Goal: Transaction & Acquisition: Obtain resource

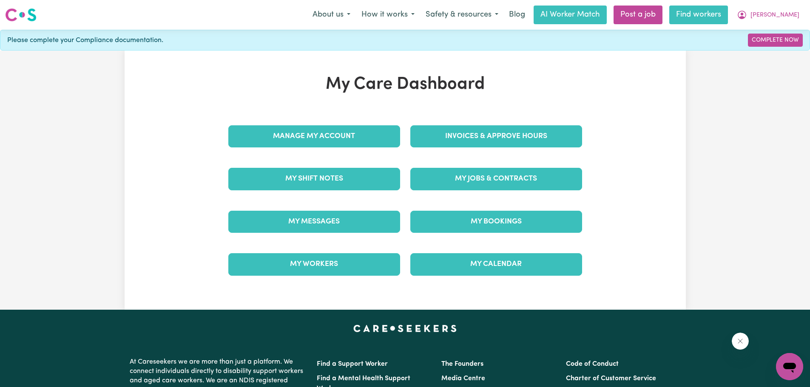
click at [718, 12] on link "Find workers" at bounding box center [698, 15] width 59 height 19
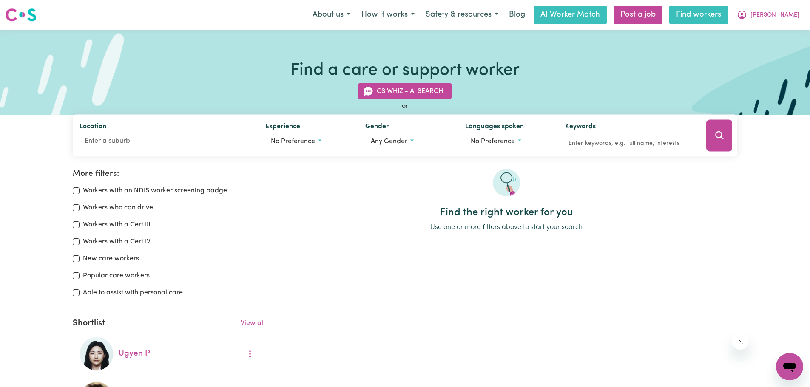
click at [707, 11] on link "Find workers" at bounding box center [698, 15] width 59 height 19
click at [607, 11] on link "AI Worker Match" at bounding box center [570, 15] width 73 height 19
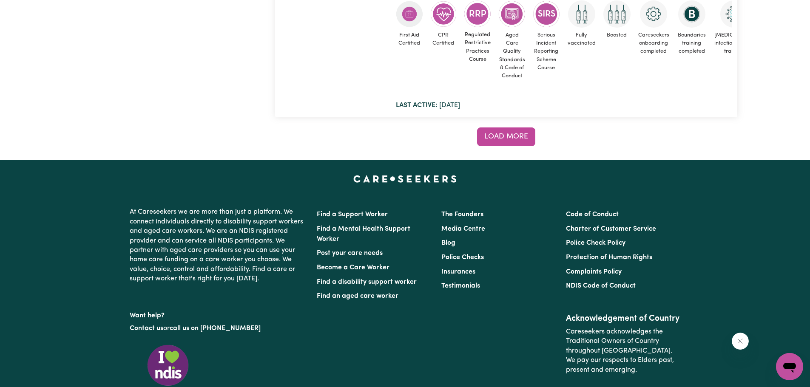
scroll to position [7696, 0]
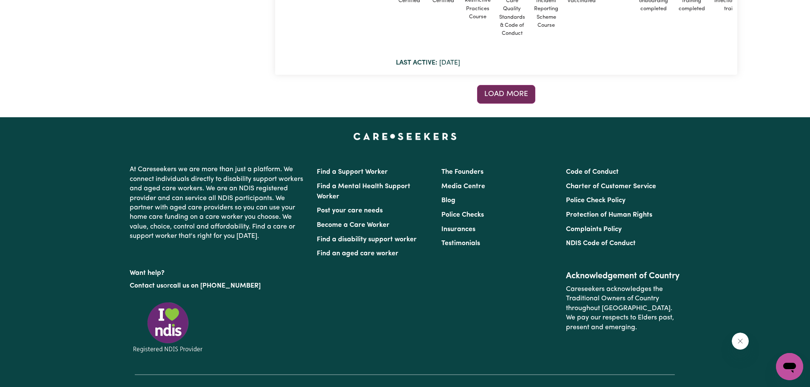
click at [517, 94] on span "Load more" at bounding box center [506, 94] width 44 height 7
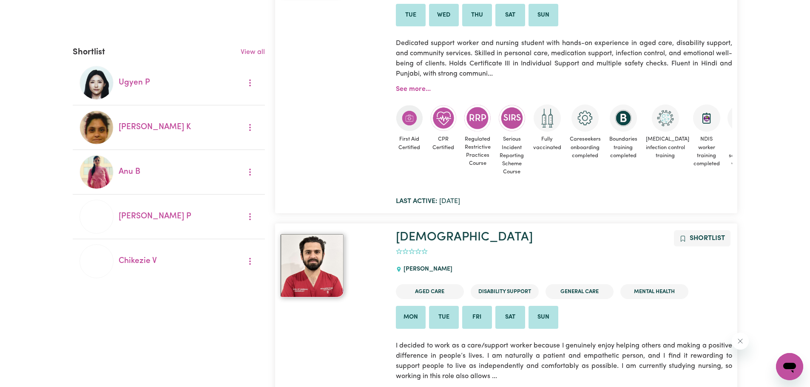
scroll to position [94, 0]
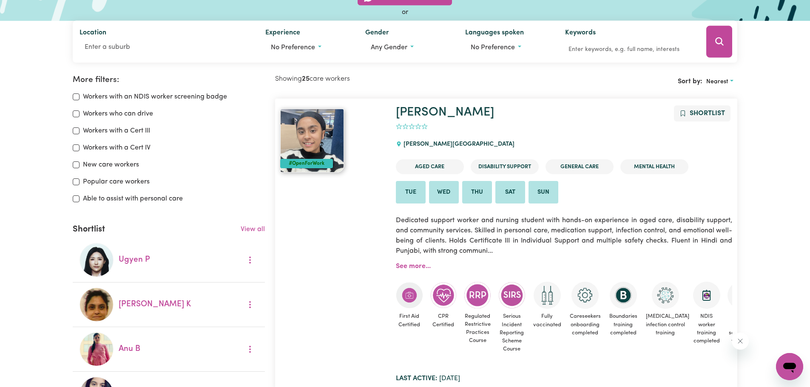
click at [176, 202] on label "Able to assist with personal care" at bounding box center [133, 199] width 100 height 10
click at [80, 202] on input "Able to assist with personal care" at bounding box center [76, 199] width 7 height 7
checkbox input "true"
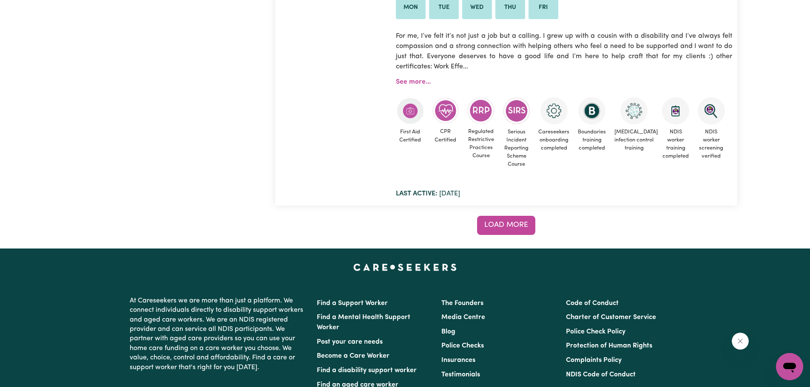
scroll to position [7498, 0]
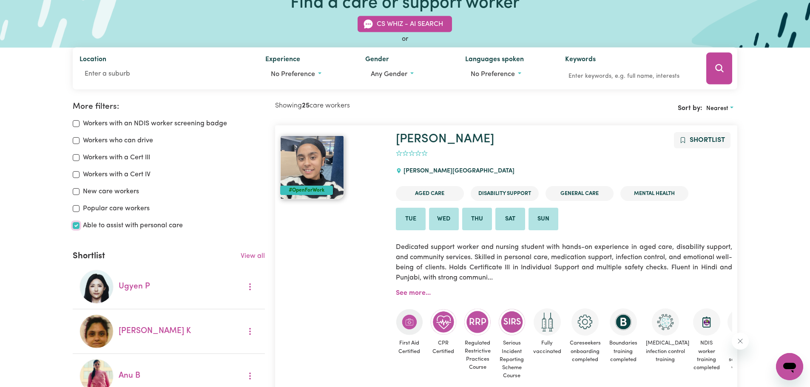
scroll to position [14, 0]
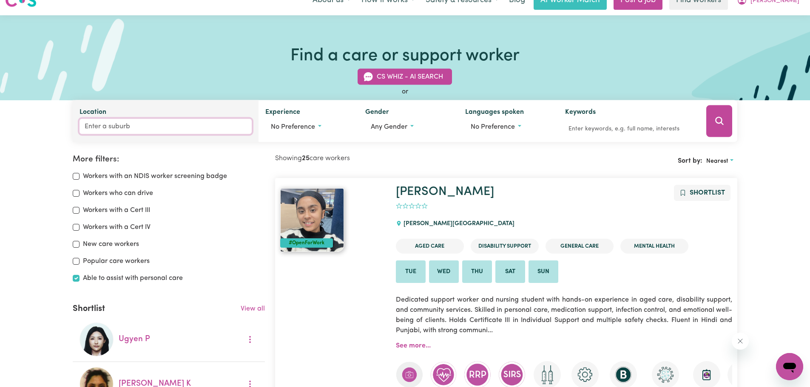
click at [107, 126] on input "Location" at bounding box center [166, 126] width 173 height 15
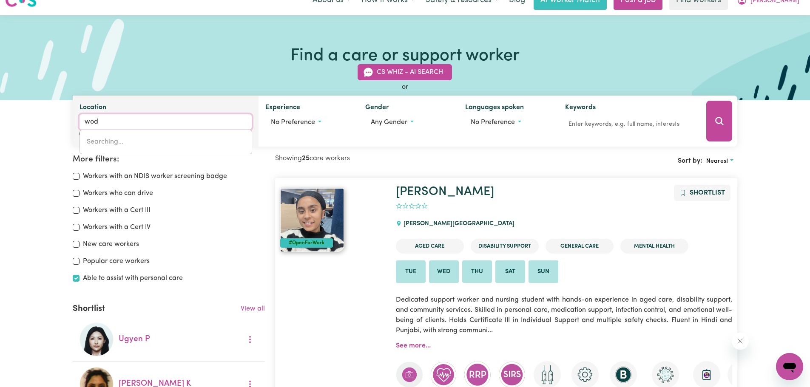
type input "wode"
type input "wodeN, [GEOGRAPHIC_DATA], 2606"
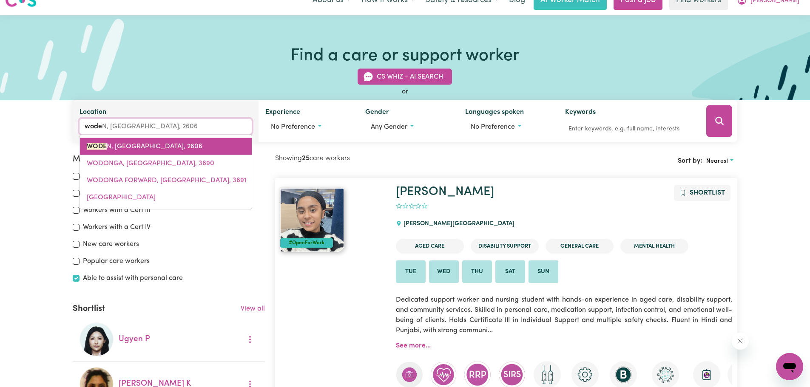
click at [134, 141] on link "WODE N, [GEOGRAPHIC_DATA], 2606" at bounding box center [166, 146] width 172 height 17
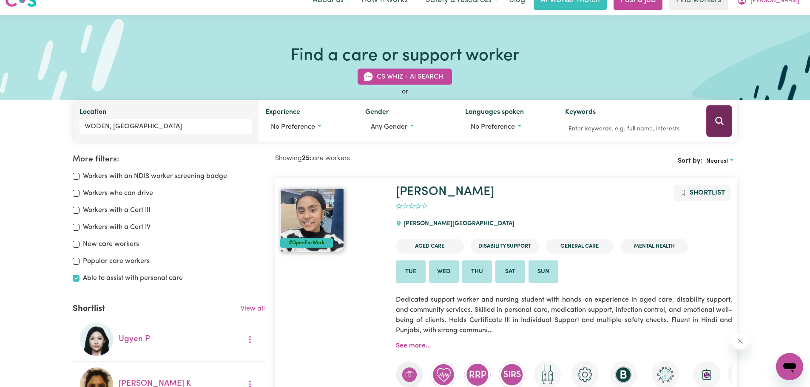
click at [719, 126] on icon "Search" at bounding box center [719, 121] width 10 height 10
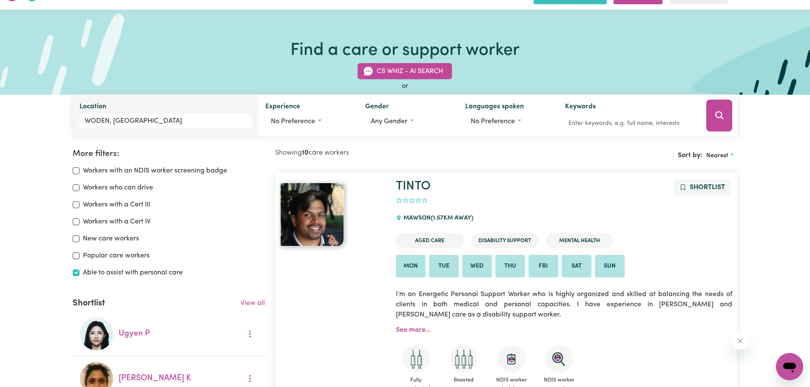
scroll to position [14, 0]
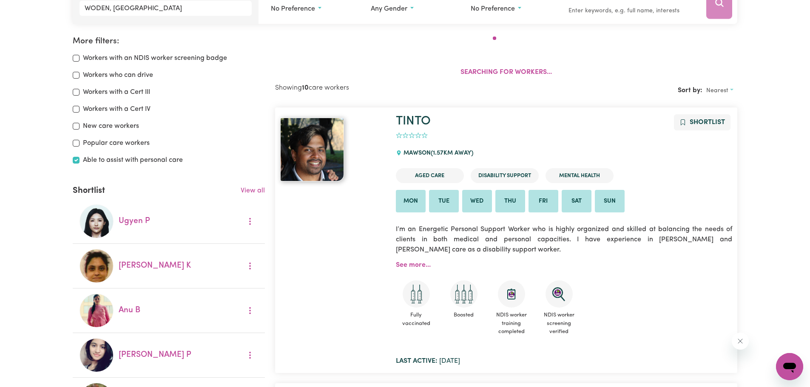
scroll to position [142, 0]
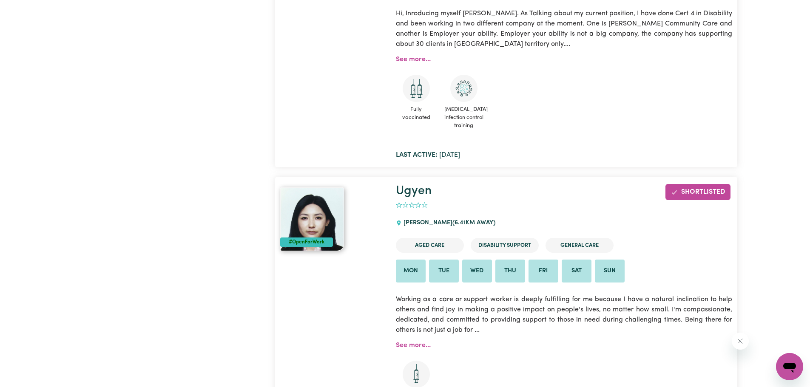
scroll to position [2013, 0]
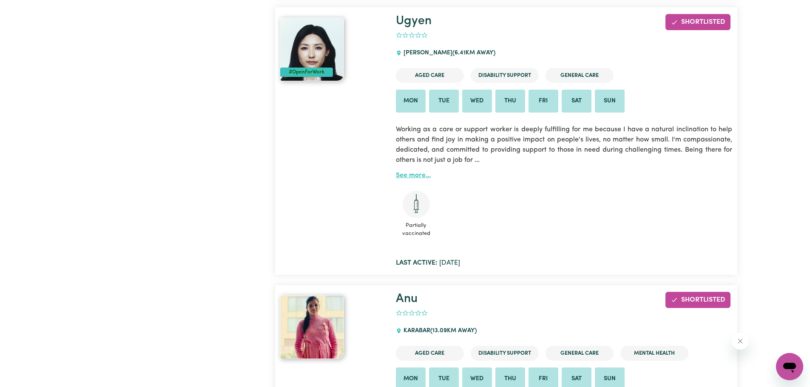
click at [417, 176] on link "See more..." at bounding box center [413, 175] width 35 height 7
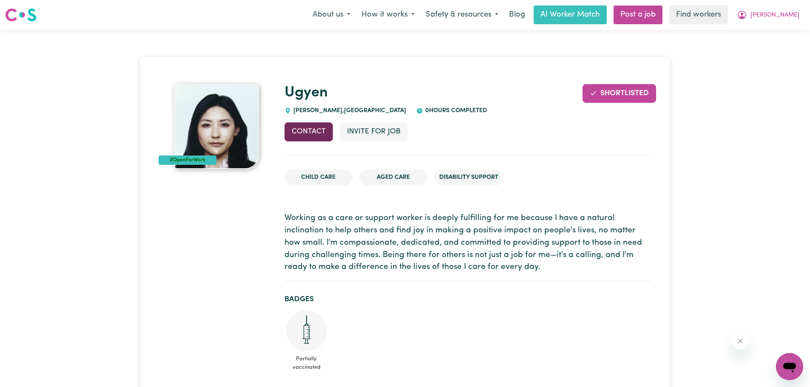
click at [301, 130] on button "Contact" at bounding box center [308, 131] width 48 height 19
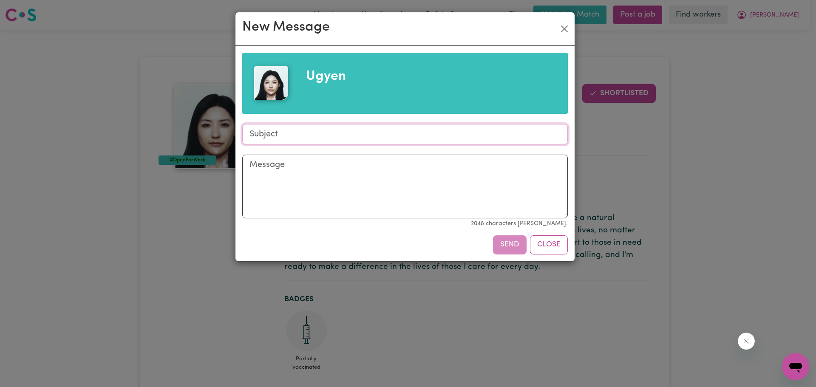
click at [301, 130] on input "Subject" at bounding box center [405, 134] width 326 height 20
click at [298, 163] on textarea "Message" at bounding box center [405, 187] width 326 height 64
click at [430, 177] on textarea "Hi Ugyen Areyou available to help with personal care in Widen" at bounding box center [405, 187] width 326 height 64
click at [452, 177] on textarea "Hi Ugyen Areyou available to help with personal care in the Widen" at bounding box center [405, 187] width 326 height 64
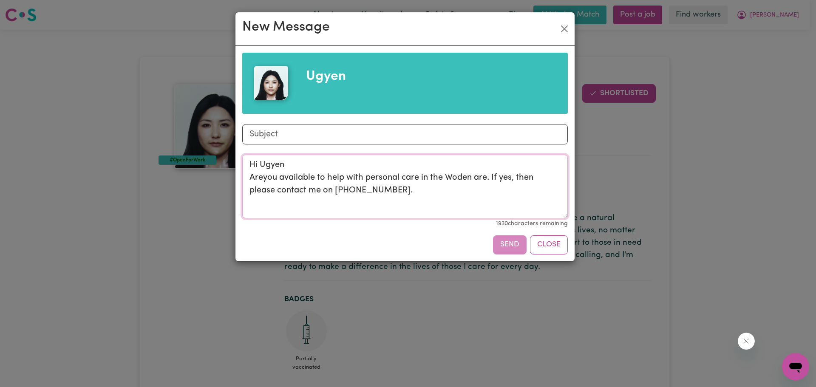
click at [264, 178] on textarea "Hi Ugyen Areyou available to help with personal care in the Woden are. If yes, …" at bounding box center [405, 187] width 326 height 64
drag, startPoint x: 490, startPoint y: 176, endPoint x: 488, endPoint y: 179, distance: 4.6
click at [489, 178] on textarea "Hi Ugyen Are you available to help with personal care in the Woden are. If yes,…" at bounding box center [405, 187] width 326 height 64
click at [423, 181] on textarea "Hi Ugyen Are you available to help with personal care in the [GEOGRAPHIC_DATA] …" at bounding box center [405, 187] width 326 height 64
type textarea "Hi Ugyen Are you available to help with personal care of my husband in the [GEO…"
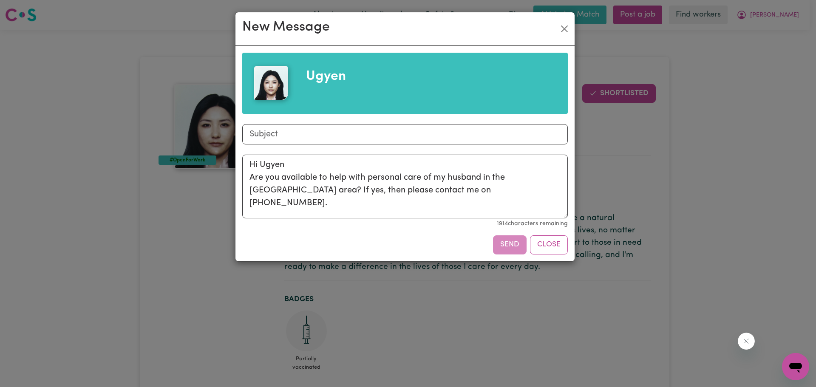
click at [500, 245] on div "Send Close" at bounding box center [405, 245] width 326 height 19
click at [505, 245] on div "Send Close" at bounding box center [405, 245] width 326 height 19
click at [504, 244] on div "Send Close" at bounding box center [405, 245] width 326 height 19
click at [549, 250] on button "Close" at bounding box center [549, 245] width 38 height 19
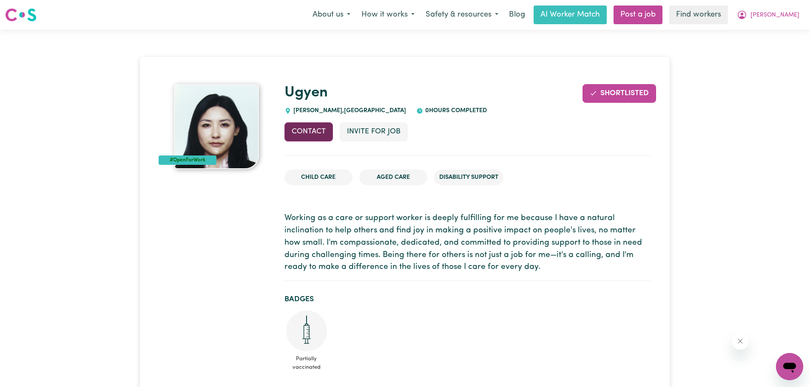
click at [312, 131] on button "Contact" at bounding box center [308, 131] width 48 height 19
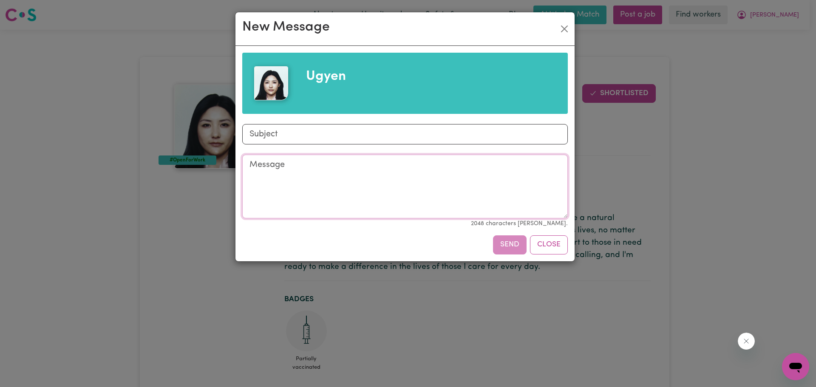
click at [358, 195] on textarea "Message" at bounding box center [405, 187] width 326 height 64
type textarea "l"
click at [273, 168] on textarea "Pleasemcontact me if available to help with personal care of my husband in the …" at bounding box center [405, 187] width 326 height 64
click at [246, 164] on textarea "Please contact me if available to help with personal care of my husband in the …" at bounding box center [405, 187] width 326 height 64
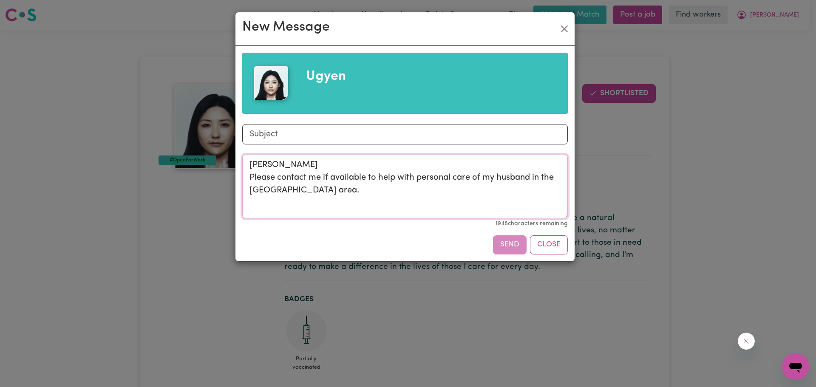
click at [318, 203] on textarea "[PERSON_NAME] Please contact me if available to help with personal care of my h…" at bounding box center [405, 187] width 326 height 64
type textarea "[PERSON_NAME] Please contact me if available to help with personal care of my h…"
click at [511, 250] on div "Send Close" at bounding box center [405, 245] width 326 height 19
click at [505, 244] on div "Send Close" at bounding box center [405, 245] width 326 height 19
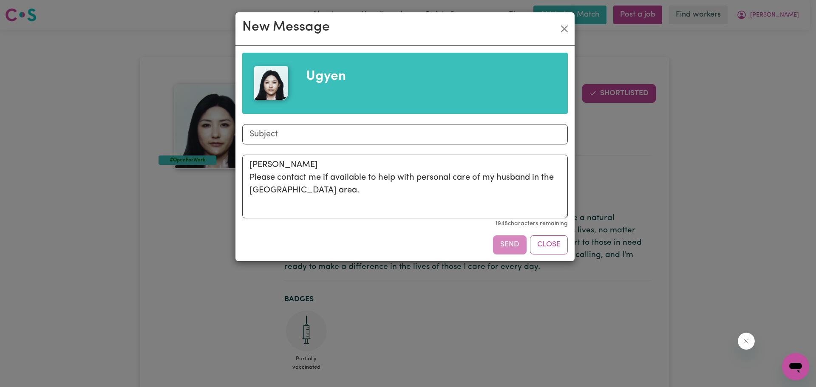
click at [505, 244] on div "Send Close" at bounding box center [405, 245] width 326 height 19
click at [504, 246] on div "Send Close" at bounding box center [405, 245] width 326 height 19
click at [503, 246] on div "Send Close" at bounding box center [405, 245] width 326 height 19
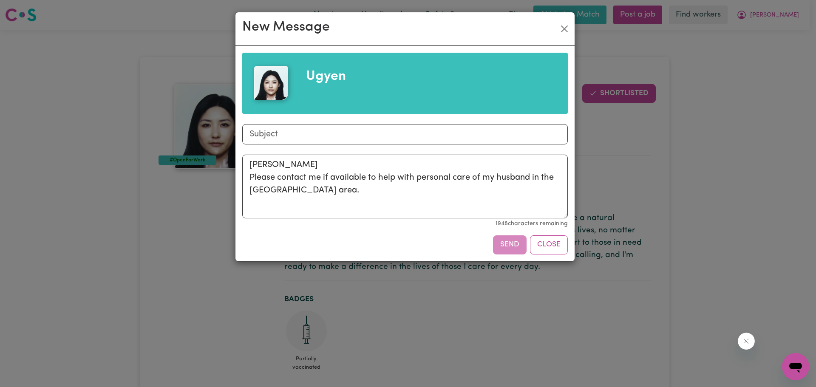
click at [503, 246] on div "Send Close" at bounding box center [405, 245] width 326 height 19
click at [512, 249] on div "Send Close" at bounding box center [405, 245] width 326 height 19
click at [510, 247] on div "Send Close" at bounding box center [405, 245] width 326 height 19
drag, startPoint x: 563, startPoint y: 21, endPoint x: 562, endPoint y: 25, distance: 4.3
click at [563, 23] on div "New Message" at bounding box center [405, 29] width 339 height 34
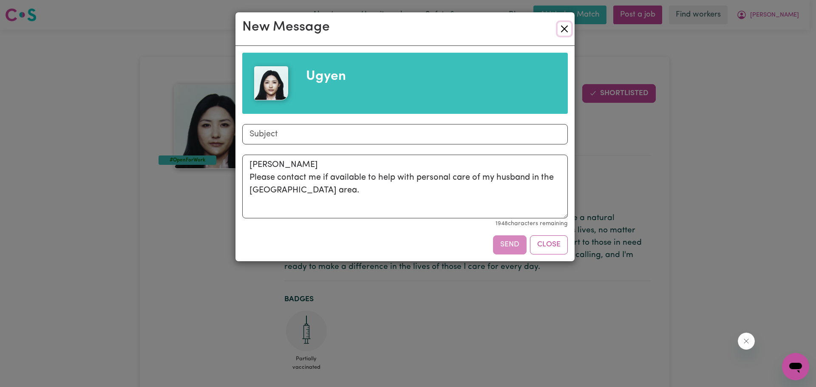
click at [562, 26] on button "Close" at bounding box center [565, 29] width 14 height 14
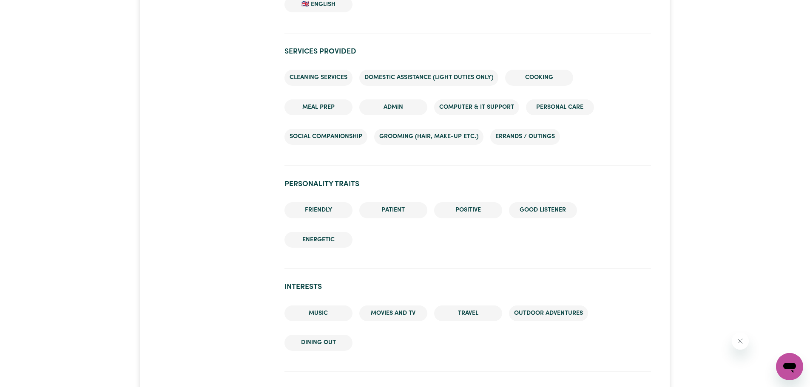
scroll to position [765, 0]
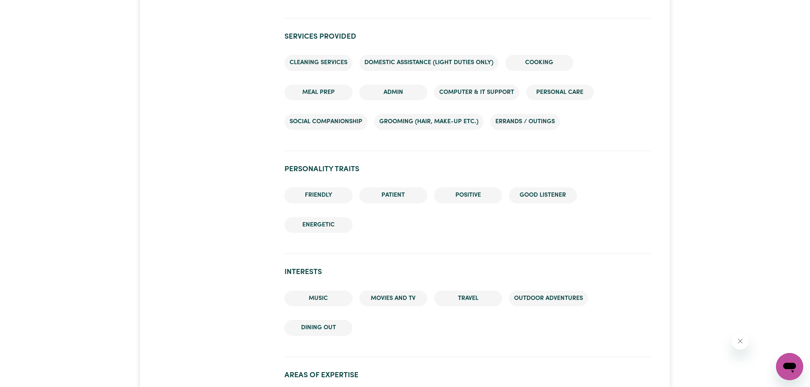
click at [555, 96] on li "Personal care" at bounding box center [560, 93] width 68 height 16
click at [554, 94] on li "Personal care" at bounding box center [560, 93] width 68 height 16
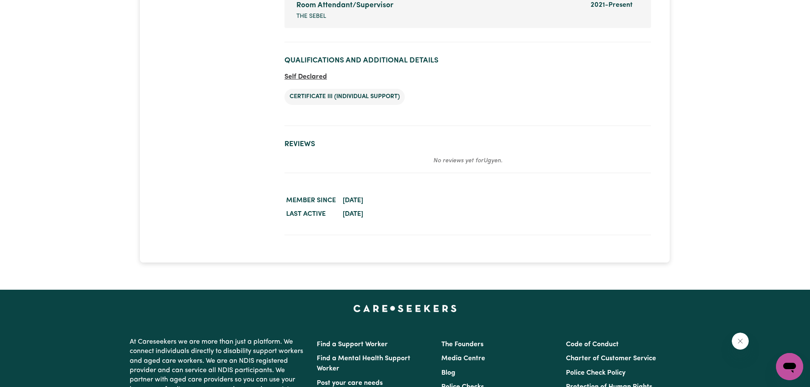
scroll to position [1233, 0]
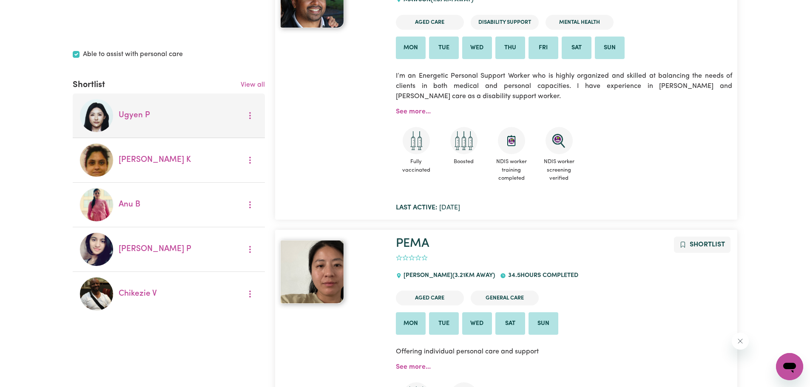
scroll to position [312, 0]
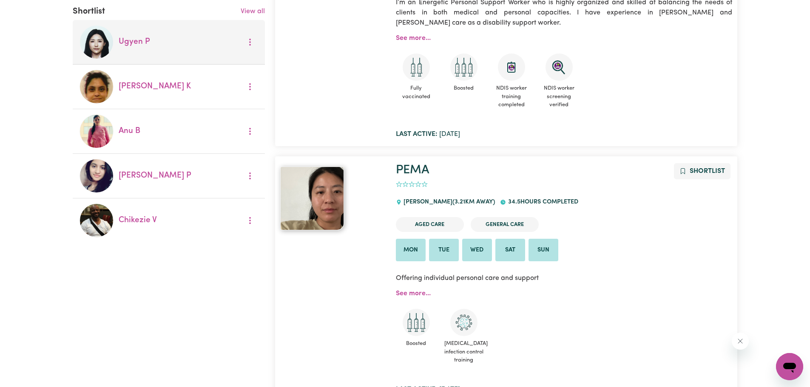
click at [131, 48] on span "Ugyen P" at bounding box center [134, 42] width 31 height 12
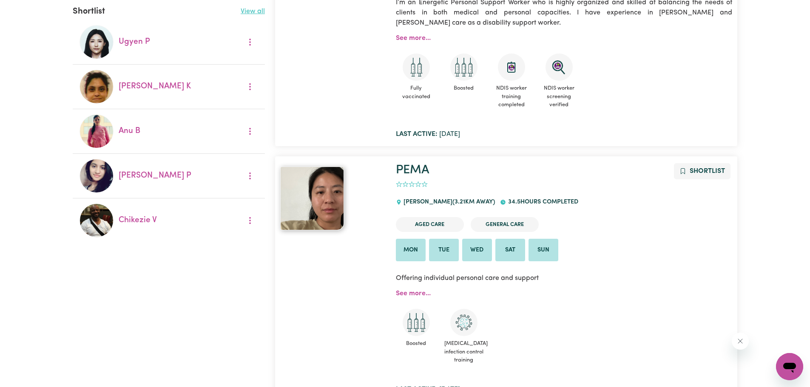
click at [253, 14] on link "View all" at bounding box center [253, 11] width 24 height 7
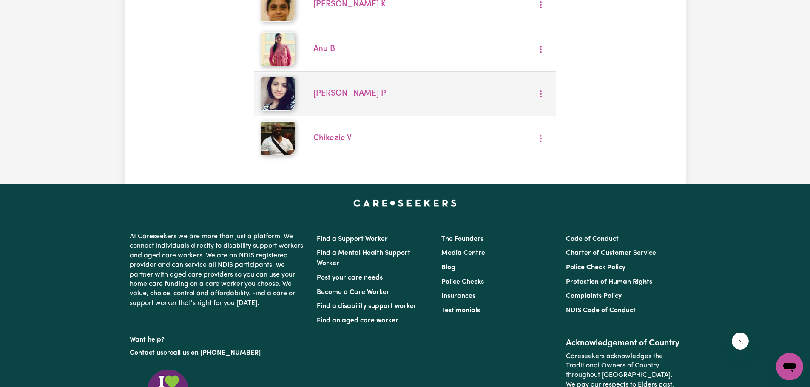
scroll to position [57, 0]
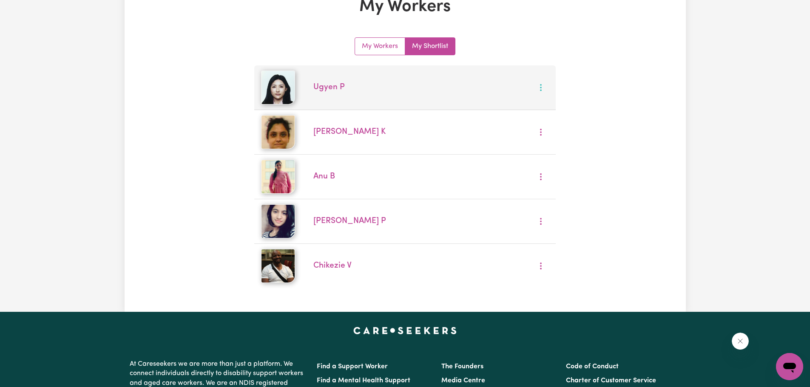
click at [535, 90] on button "More options" at bounding box center [541, 87] width 16 height 13
